Goal: Task Accomplishment & Management: Manage account settings

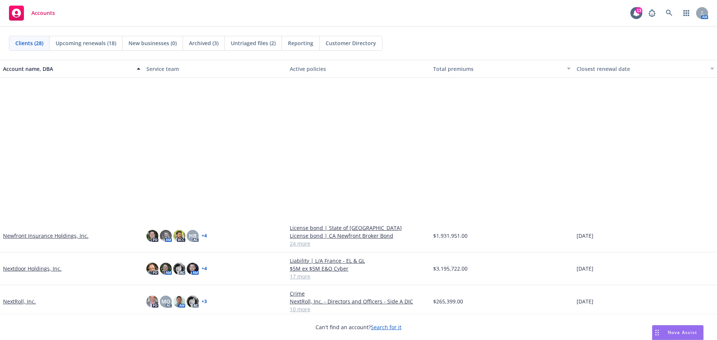
scroll to position [374, 0]
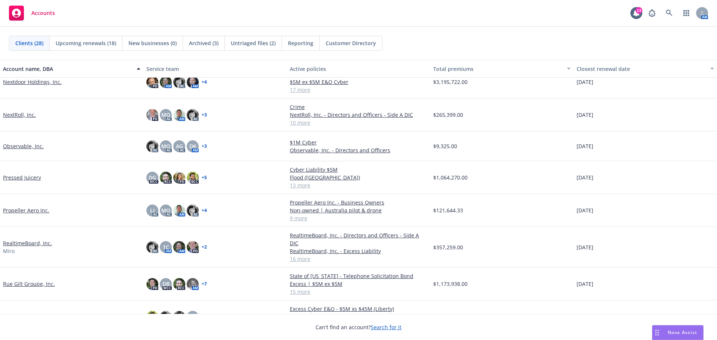
click at [27, 177] on link "Pressed Juicery" at bounding box center [22, 178] width 38 height 8
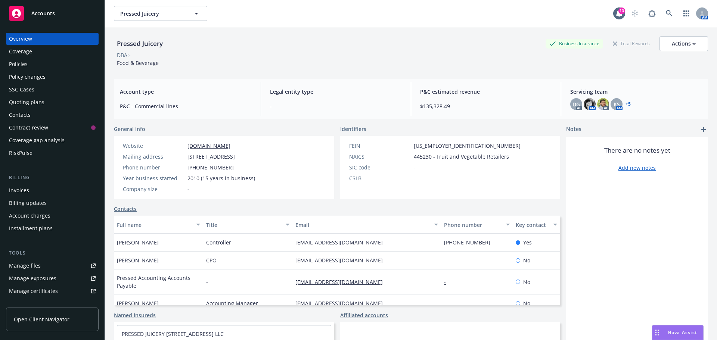
click at [48, 263] on link "Manage files" at bounding box center [52, 266] width 93 height 12
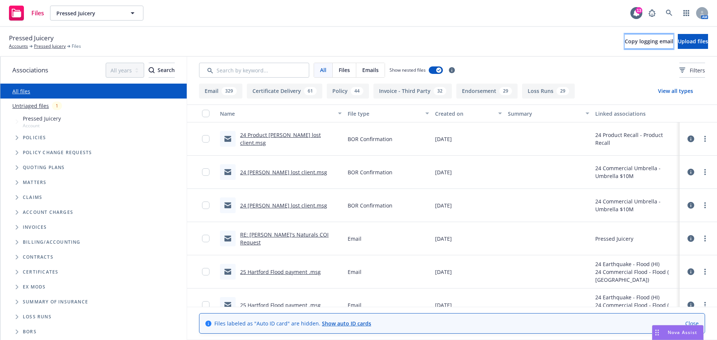
click at [625, 40] on span "Copy logging email" at bounding box center [649, 41] width 49 height 7
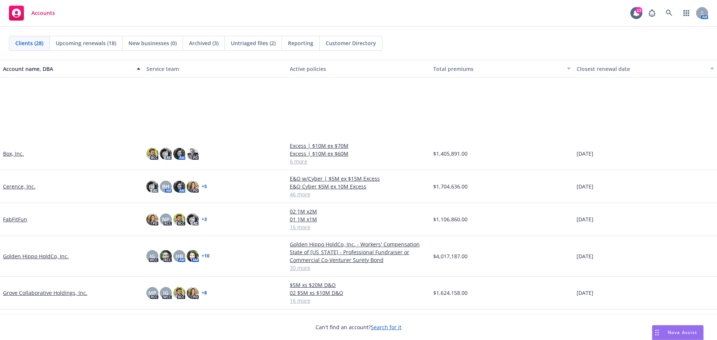
scroll to position [112, 0]
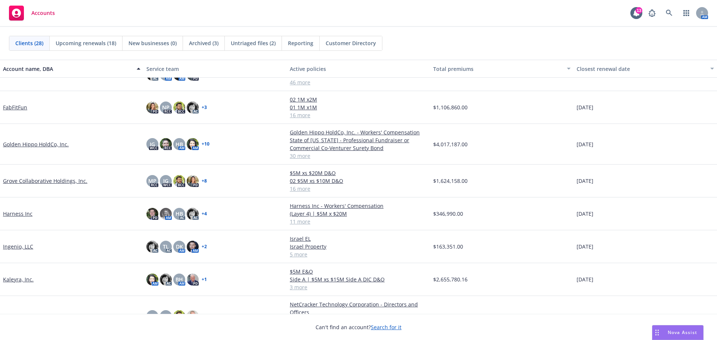
click at [53, 146] on link "Golden Hippo HoldCo, Inc." at bounding box center [36, 144] width 66 height 8
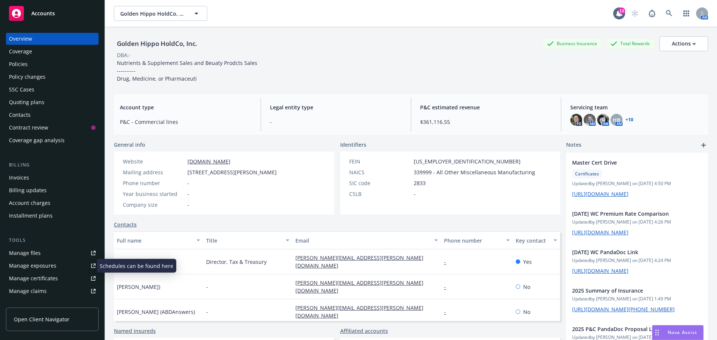
click at [41, 266] on div "Manage exposures" at bounding box center [32, 266] width 47 height 12
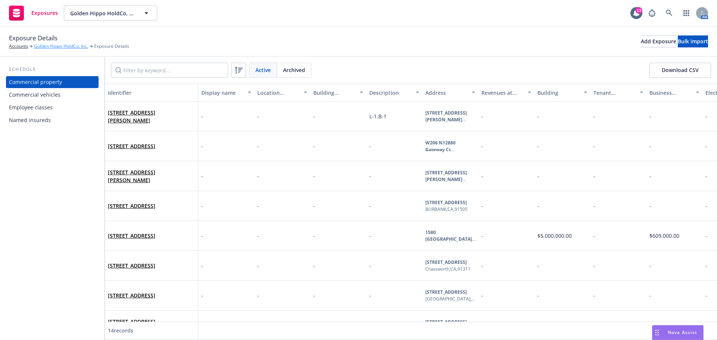
click at [56, 48] on link "Golden Hippo HoldCo, Inc." at bounding box center [61, 46] width 54 height 7
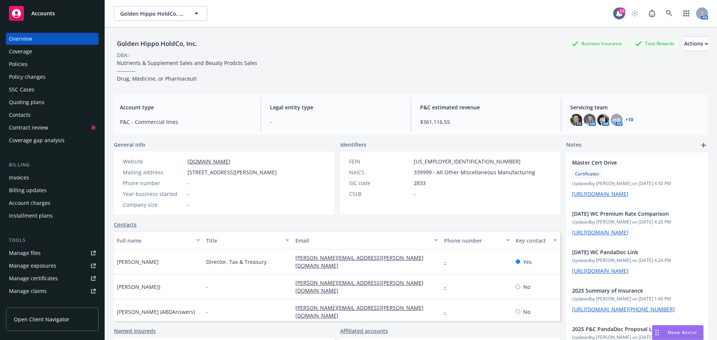
click at [37, 276] on div "Manage certificates" at bounding box center [33, 279] width 49 height 12
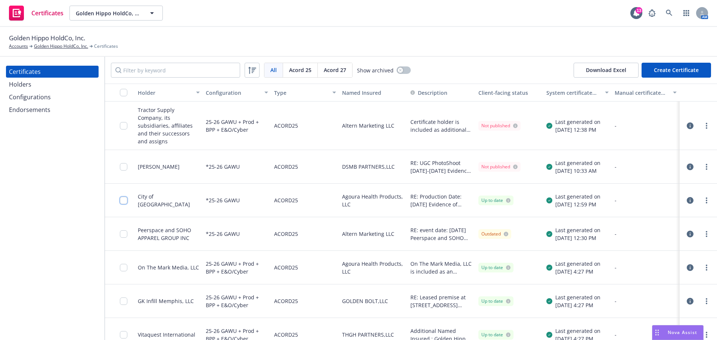
click at [125, 197] on input "checkbox" at bounding box center [123, 200] width 7 height 7
click at [703, 196] on link "more" at bounding box center [706, 200] width 9 height 9
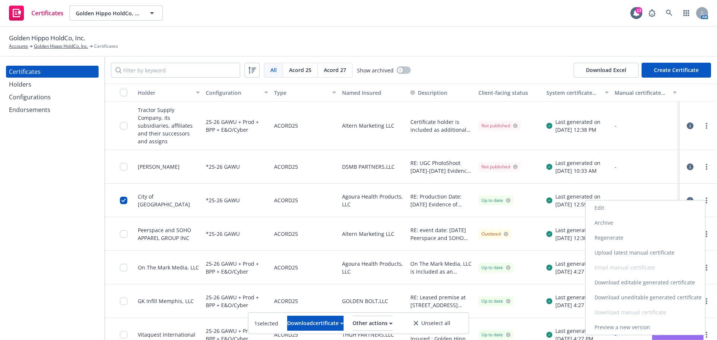
click at [654, 213] on link "Edit" at bounding box center [646, 208] width 120 height 15
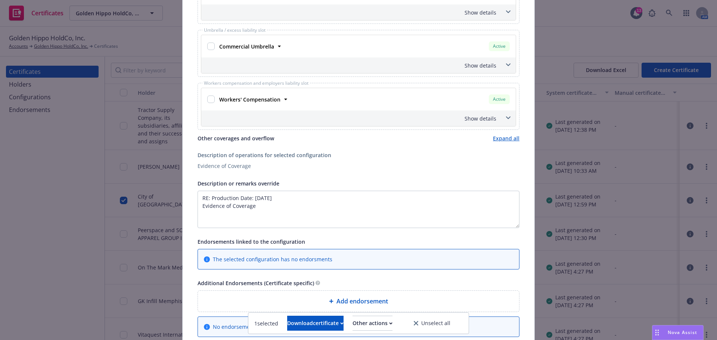
scroll to position [261, 0]
drag, startPoint x: 266, startPoint y: 207, endPoint x: 190, endPoint y: 206, distance: 76.2
click at [190, 206] on div "This account has certificates specific notes. Please review them before creatin…" at bounding box center [359, 80] width 352 height 592
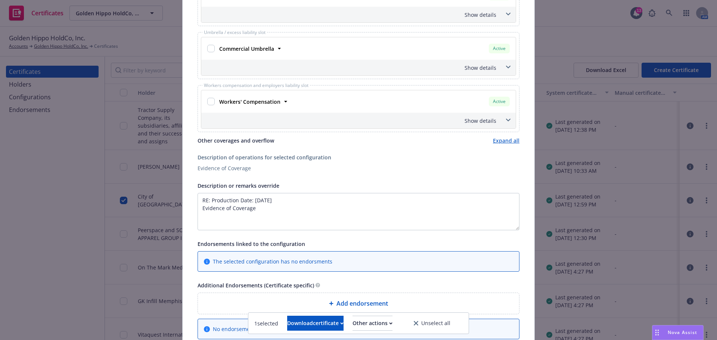
scroll to position [288, 0]
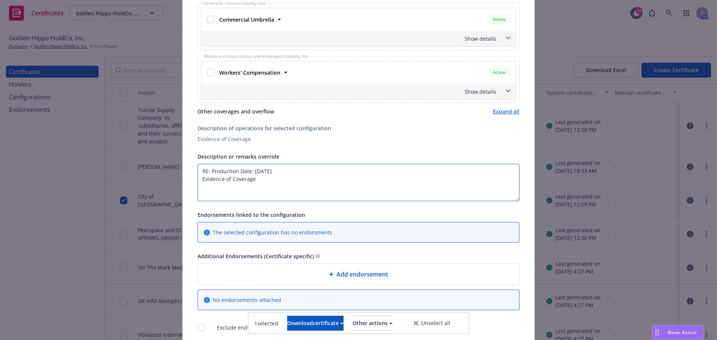
drag, startPoint x: 259, startPoint y: 185, endPoint x: 191, endPoint y: 181, distance: 68.4
click at [191, 181] on div "This account has certificates specific notes. Please review them before creatin…" at bounding box center [359, 54] width 352 height 592
drag, startPoint x: 338, startPoint y: 190, endPoint x: 277, endPoint y: 190, distance: 60.9
click at [277, 190] on textarea "RE: Production Date: September 4th Certificate holder is included as additional…" at bounding box center [359, 182] width 322 height 37
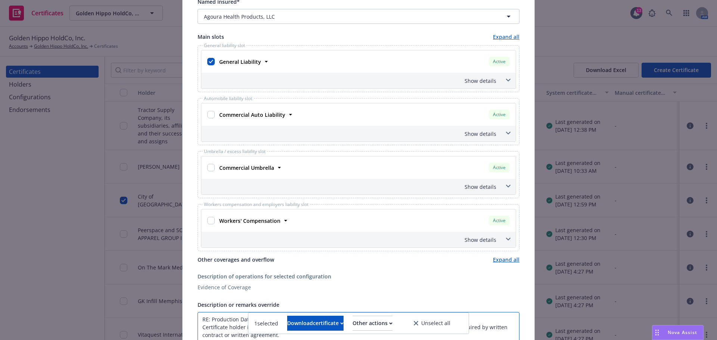
scroll to position [139, 0]
type textarea "RE: Production Date: September 4th Certificate holder is included as additional…"
click at [506, 79] on span at bounding box center [508, 81] width 12 height 12
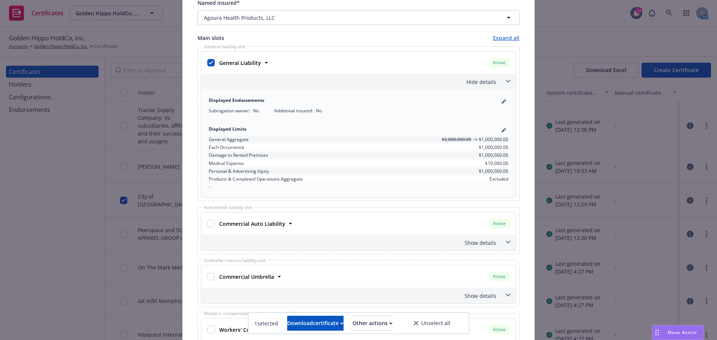
click at [502, 100] on icon "pencil" at bounding box center [504, 101] width 4 height 4
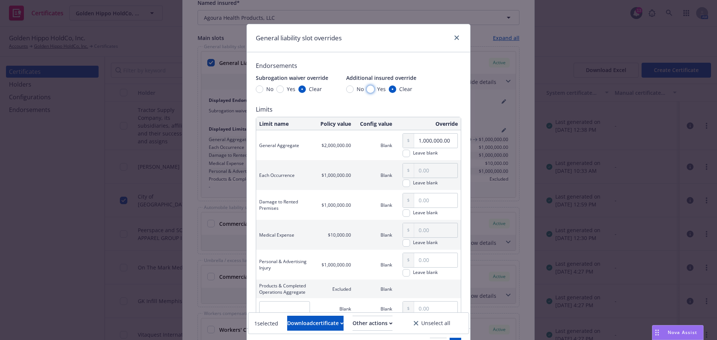
click at [367, 91] on input "Yes" at bounding box center [370, 89] width 7 height 7
radio input "true"
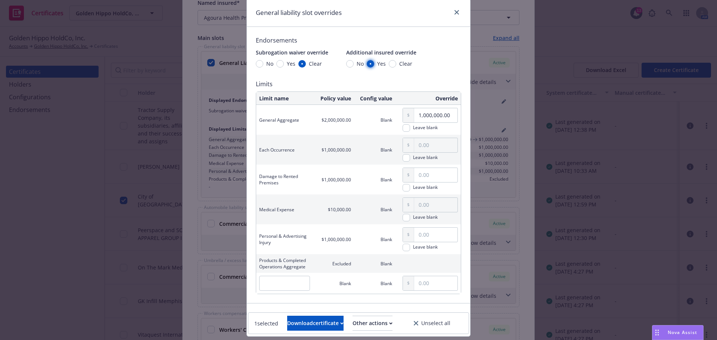
scroll to position [46, 0]
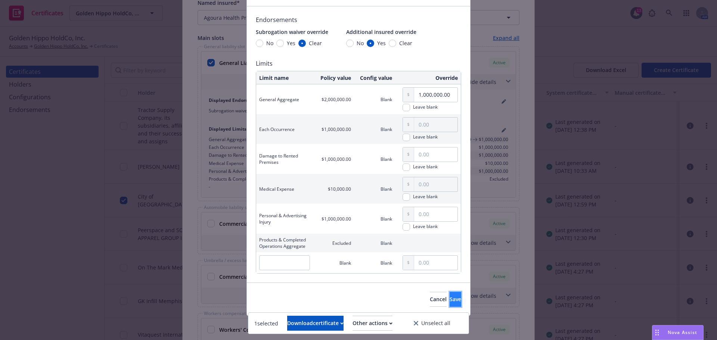
click at [450, 297] on span "Save" at bounding box center [456, 299] width 12 height 7
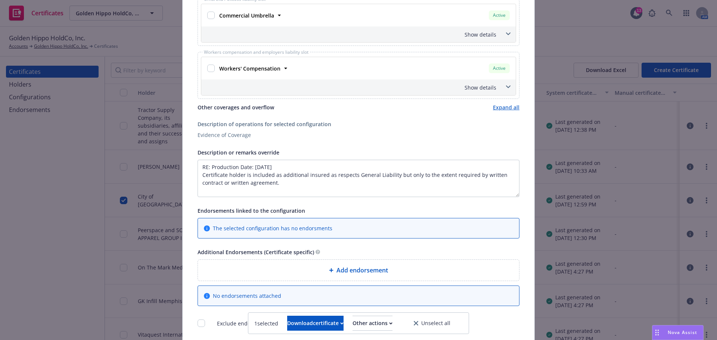
scroll to position [430, 0]
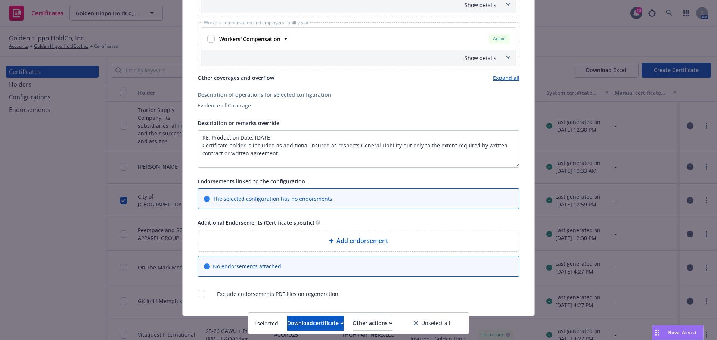
click at [351, 242] on span "Add endorsement" at bounding box center [363, 240] width 52 height 9
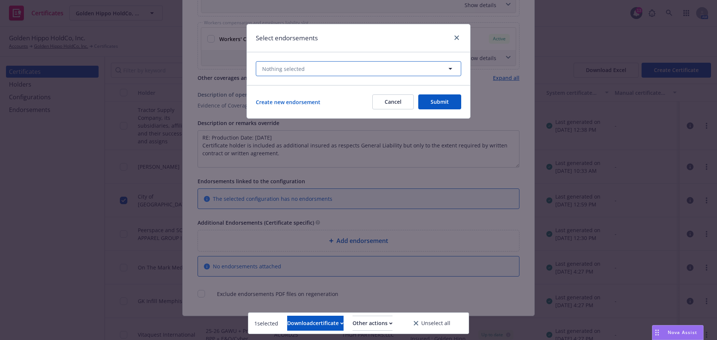
click at [447, 66] on icon "button" at bounding box center [450, 68] width 9 height 9
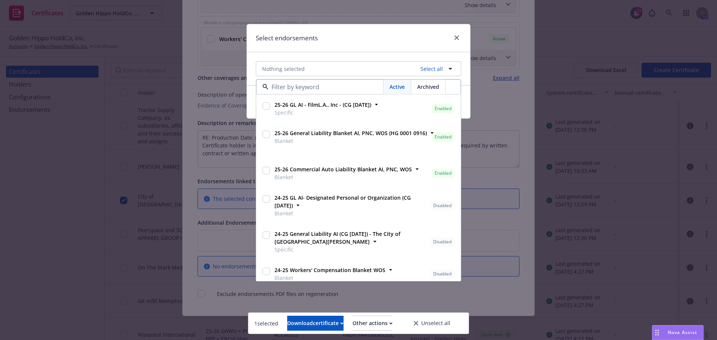
click at [267, 133] on input "checkbox" at bounding box center [266, 134] width 7 height 7
checkbox input "true"
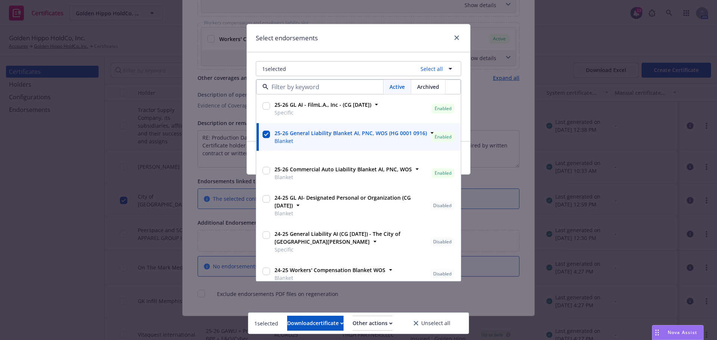
click at [500, 183] on div "Select endorsements 1 selected Select all Active Archived 25-26 GL AI - FilmL.A…" at bounding box center [358, 170] width 717 height 340
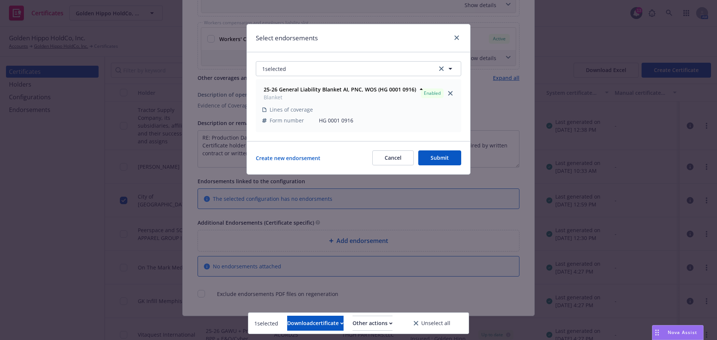
click at [447, 157] on button "Submit" at bounding box center [439, 158] width 43 height 15
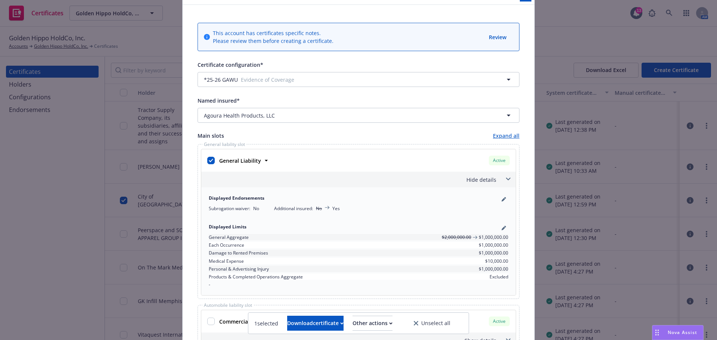
scroll to position [0, 0]
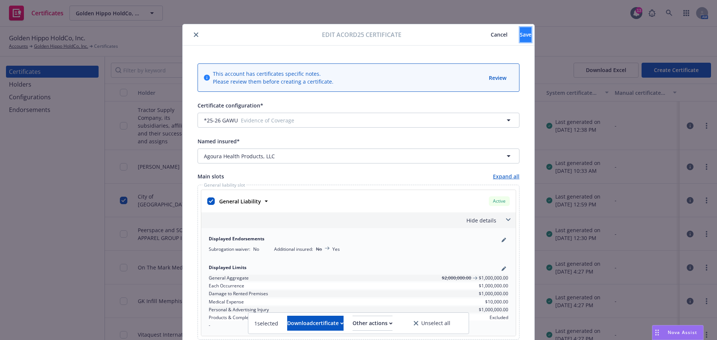
click at [520, 34] on span "Save" at bounding box center [526, 34] width 12 height 7
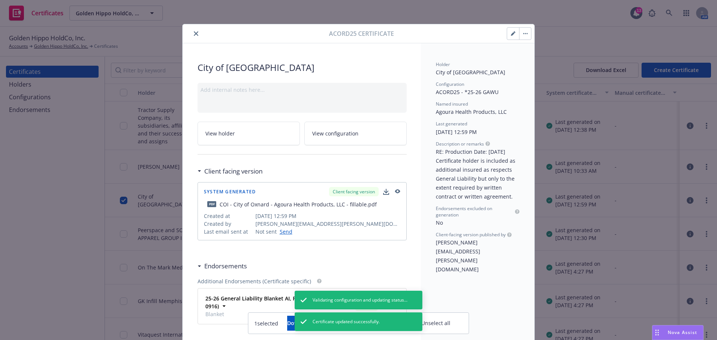
click at [188, 34] on div at bounding box center [257, 33] width 143 height 9
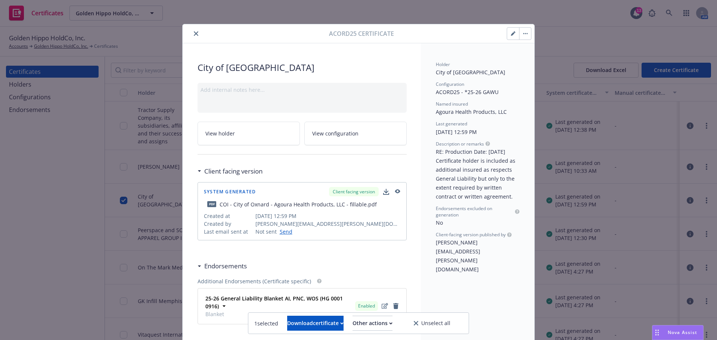
click at [192, 37] on button "close" at bounding box center [196, 33] width 9 height 9
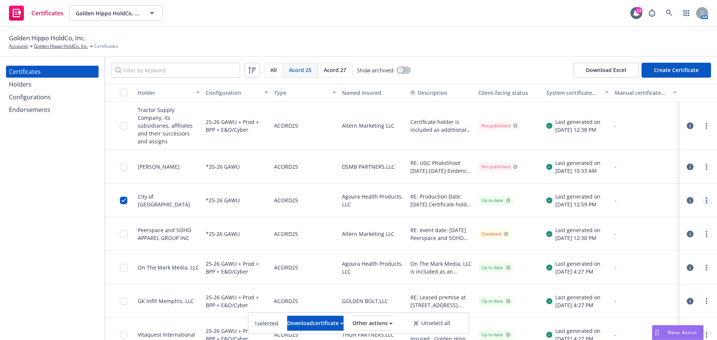
click at [702, 196] on link "more" at bounding box center [706, 200] width 9 height 9
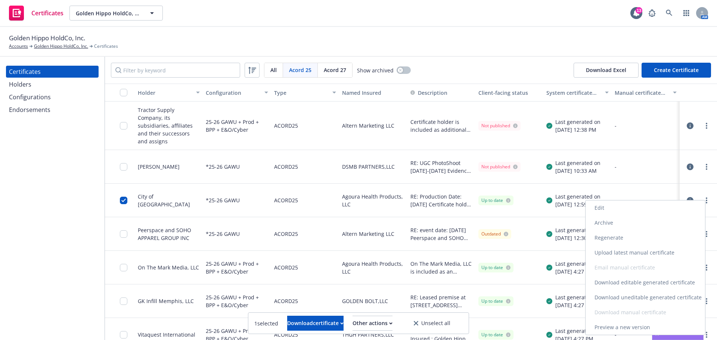
click at [638, 237] on link "Regenerate" at bounding box center [646, 237] width 120 height 15
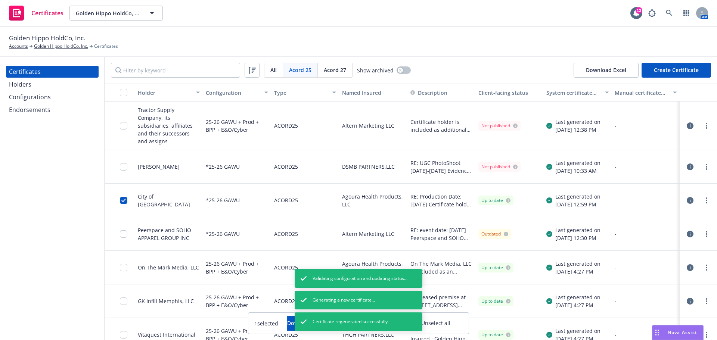
click at [699, 198] on div at bounding box center [698, 200] width 31 height 15
click at [702, 196] on link "more" at bounding box center [706, 200] width 9 height 9
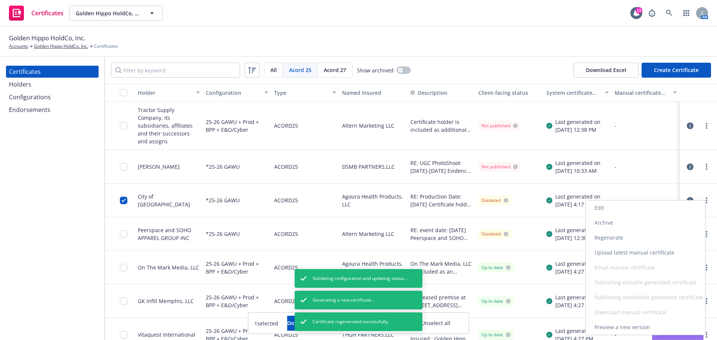
click at [625, 326] on link "Preview a new version" at bounding box center [646, 327] width 120 height 15
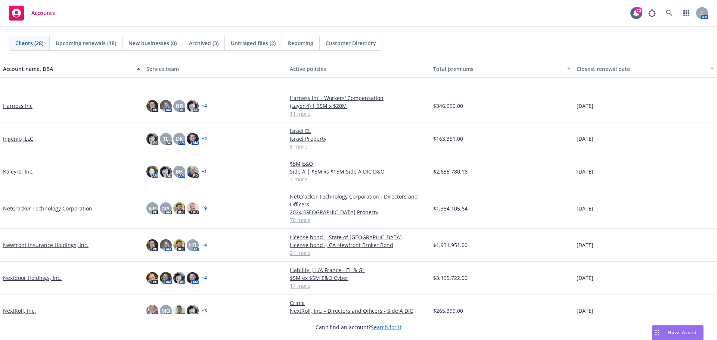
scroll to position [261, 0]
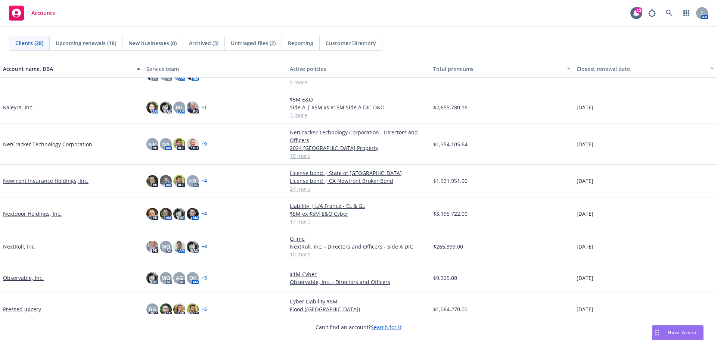
click at [47, 182] on link "Newfront Insurance Holdings, Inc." at bounding box center [46, 181] width 86 height 8
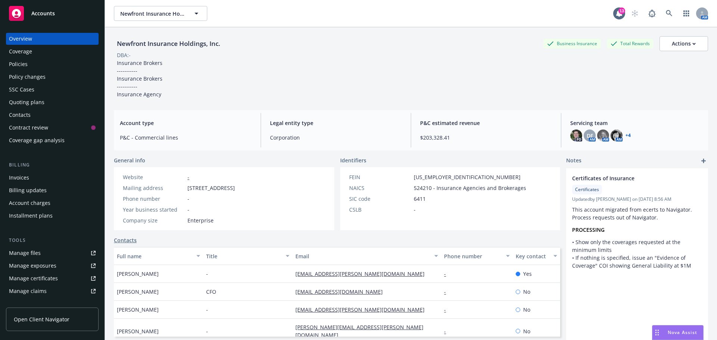
click at [35, 177] on div "Invoices" at bounding box center [52, 178] width 87 height 12
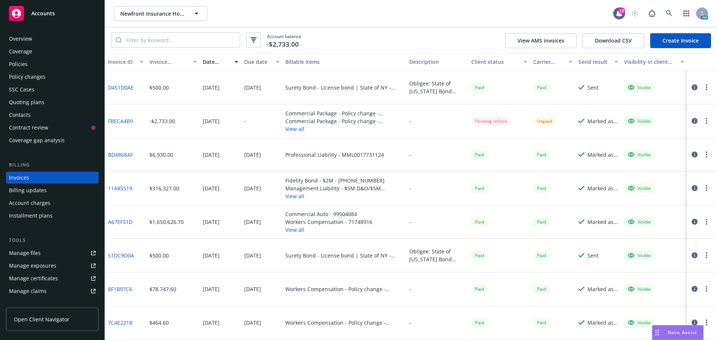
click at [704, 120] on button "button" at bounding box center [706, 121] width 9 height 9
click at [653, 237] on link "Void" at bounding box center [663, 240] width 95 height 15
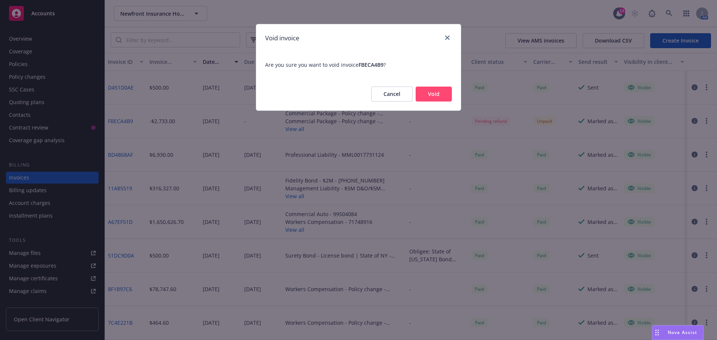
click at [439, 94] on button "Void" at bounding box center [434, 94] width 36 height 15
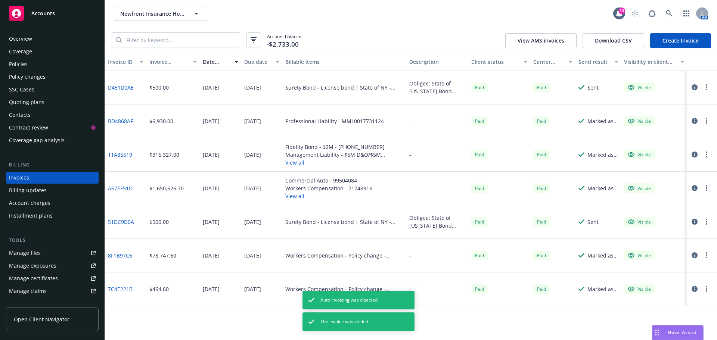
click at [690, 38] on link "Create Invoice" at bounding box center [680, 40] width 61 height 15
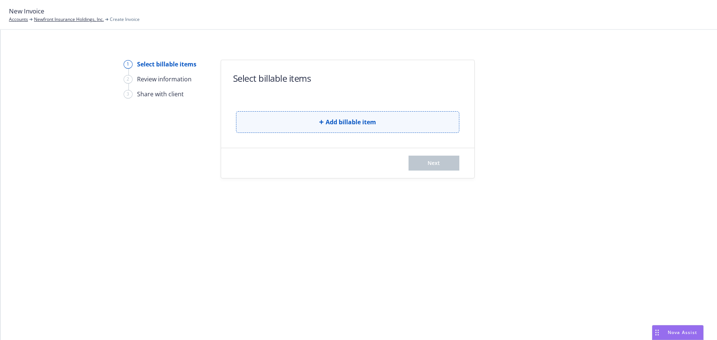
click at [352, 122] on span "Add billable item" at bounding box center [351, 122] width 50 height 9
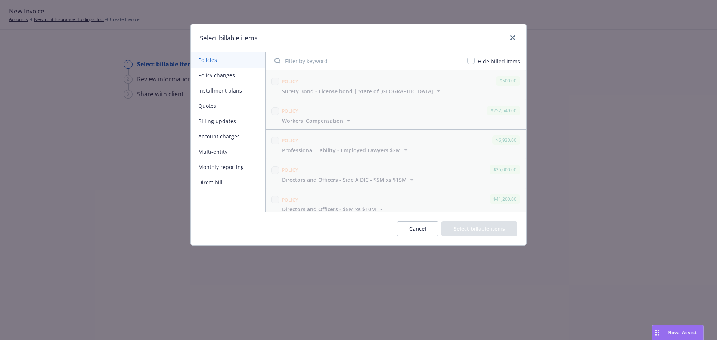
click at [210, 72] on button "Policy changes" at bounding box center [228, 75] width 74 height 15
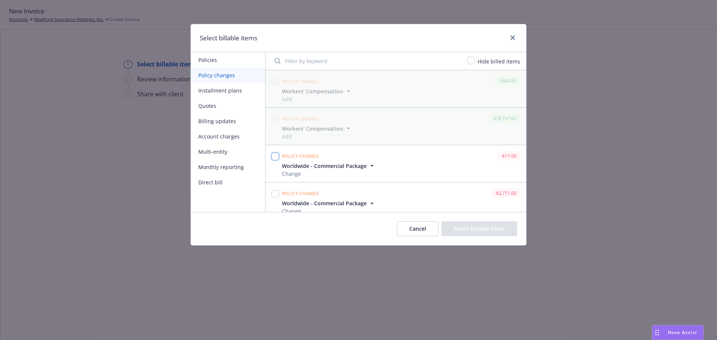
click at [274, 155] on input "checkbox" at bounding box center [275, 156] width 7 height 7
checkbox input "true"
click at [275, 195] on input "checkbox" at bounding box center [275, 193] width 7 height 7
checkbox input "true"
click at [479, 231] on button "Select billable items" at bounding box center [479, 228] width 76 height 15
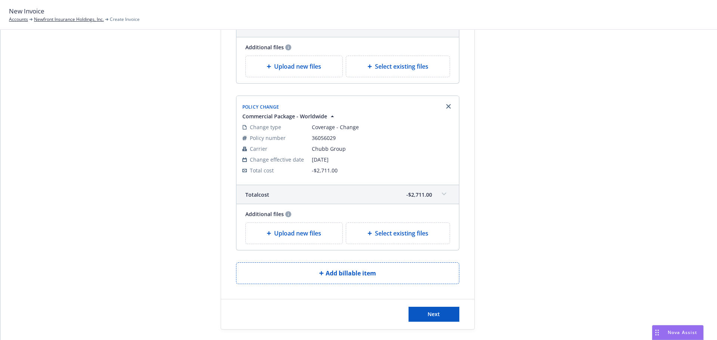
scroll to position [230, 0]
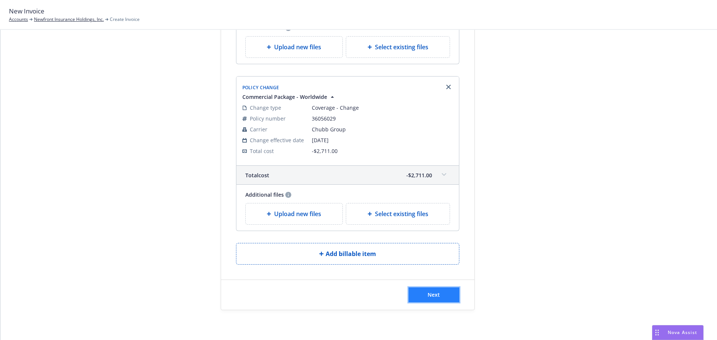
click at [433, 299] on button "Next" at bounding box center [434, 295] width 51 height 15
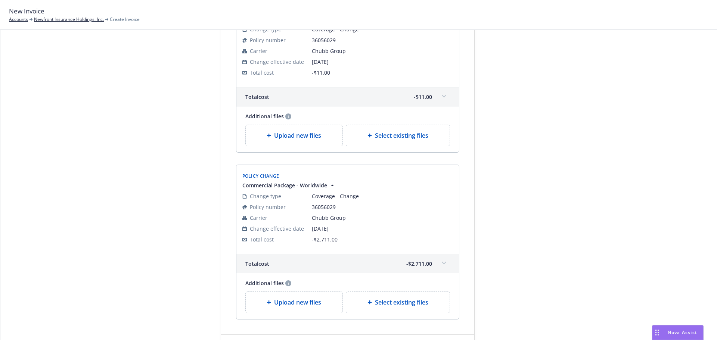
scroll to position [306, 0]
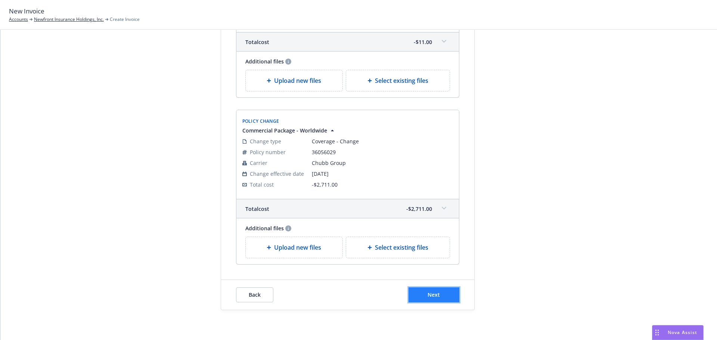
click at [432, 294] on span "Next" at bounding box center [434, 294] width 12 height 7
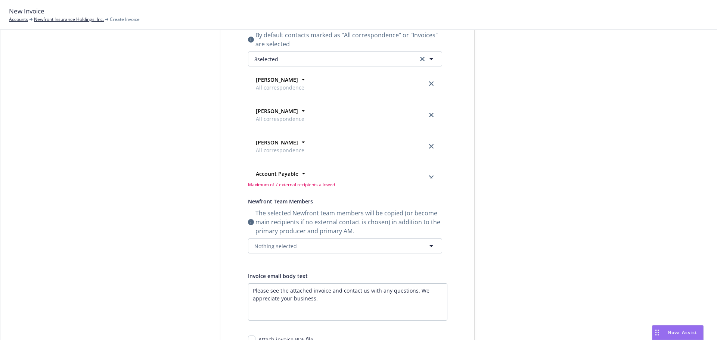
scroll to position [26, 0]
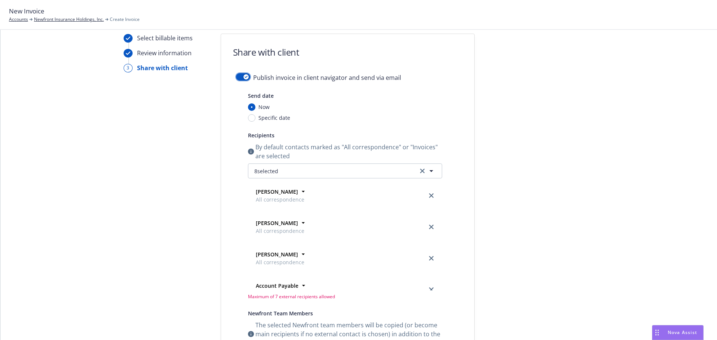
click at [241, 73] on button "button" at bounding box center [243, 76] width 14 height 7
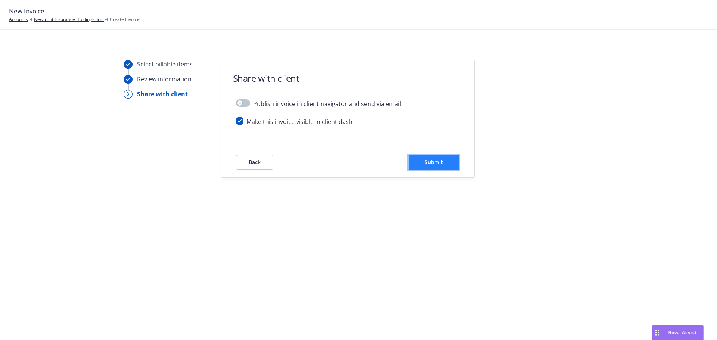
click at [437, 162] on span "Submit" at bounding box center [434, 162] width 18 height 7
